Goal: Navigation & Orientation: Go to known website

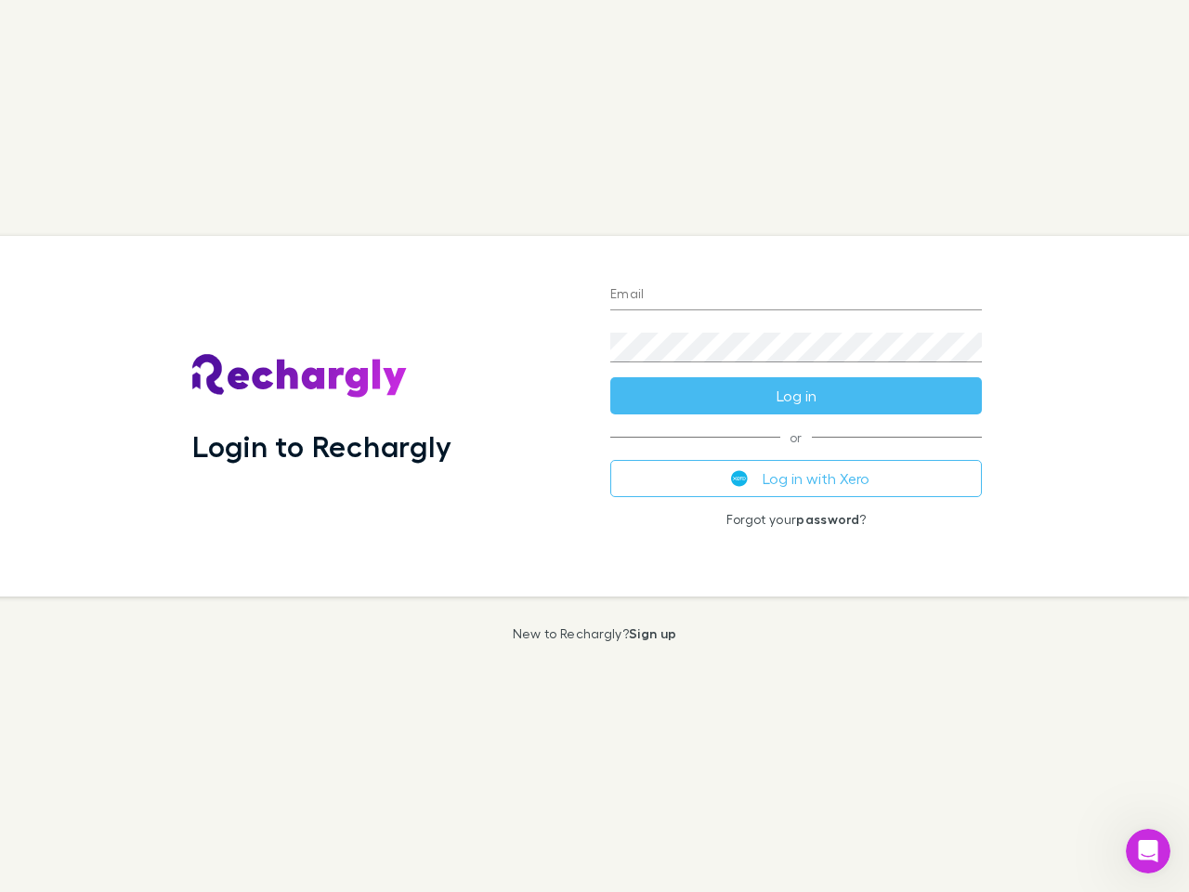
click at [595, 446] on div "Login to Rechargly" at bounding box center [386, 416] width 418 height 361
click at [796, 295] on input "Email" at bounding box center [796, 296] width 372 height 30
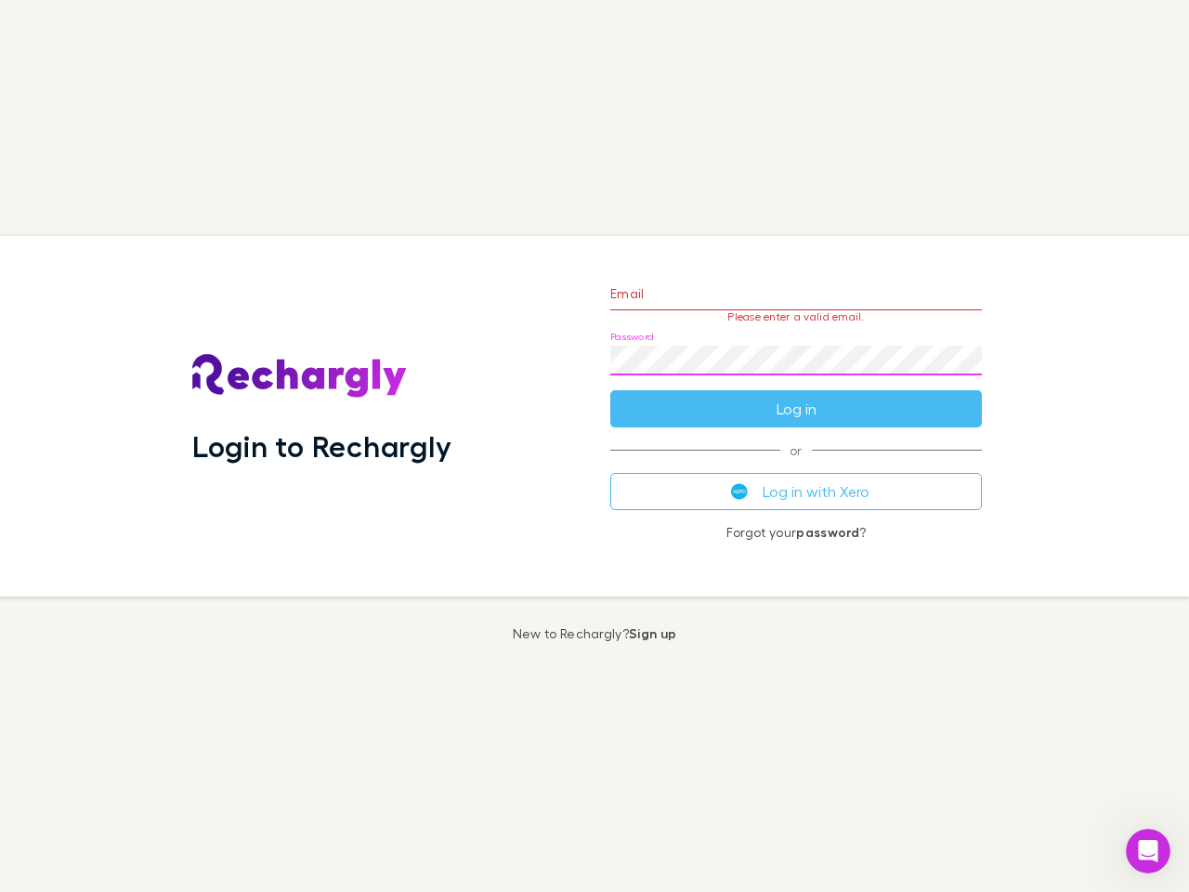
click at [796, 396] on form "Email Please enter a valid email. Password Log in" at bounding box center [796, 347] width 372 height 162
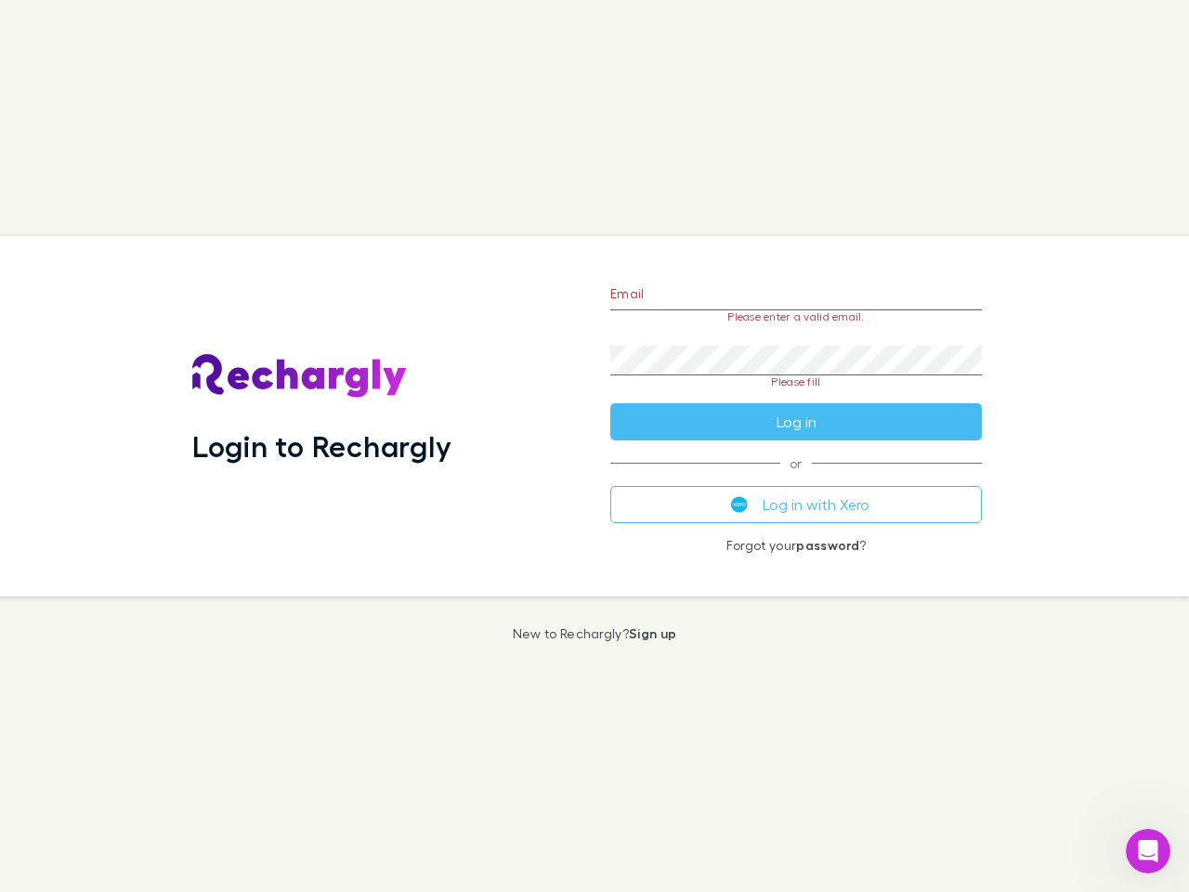
click at [796, 479] on div "Email Please enter a valid email. Password Please fill Log in or Log in with Xe…" at bounding box center [796, 416] width 401 height 361
click at [1148, 851] on icon "Open Intercom Messenger" at bounding box center [1149, 851] width 31 height 31
